Goal: Find specific page/section: Find specific page/section

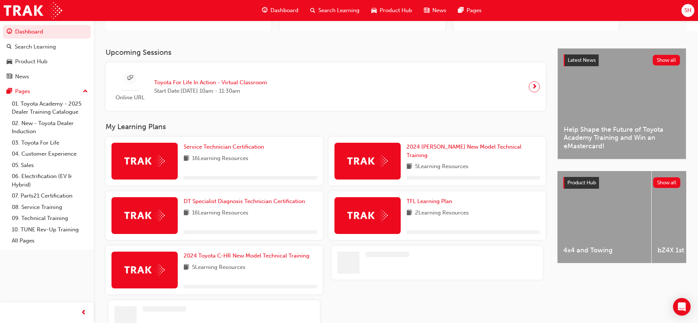
scroll to position [113, 0]
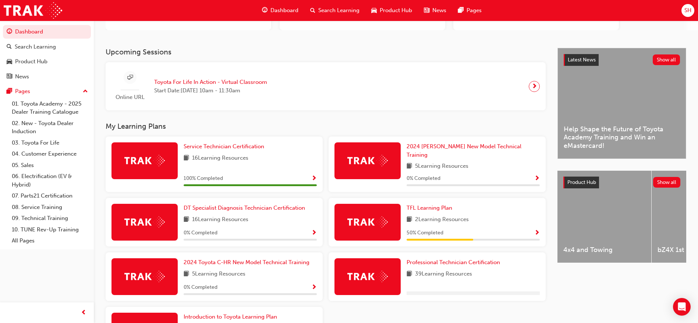
click at [393, 11] on span "Product Hub" at bounding box center [395, 10] width 32 height 8
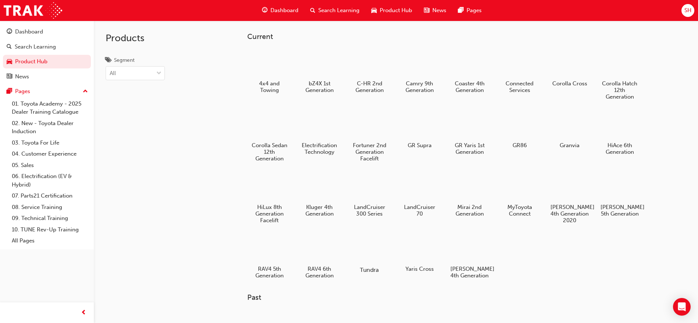
click at [372, 249] on div at bounding box center [369, 248] width 41 height 29
